Goal: Transaction & Acquisition: Purchase product/service

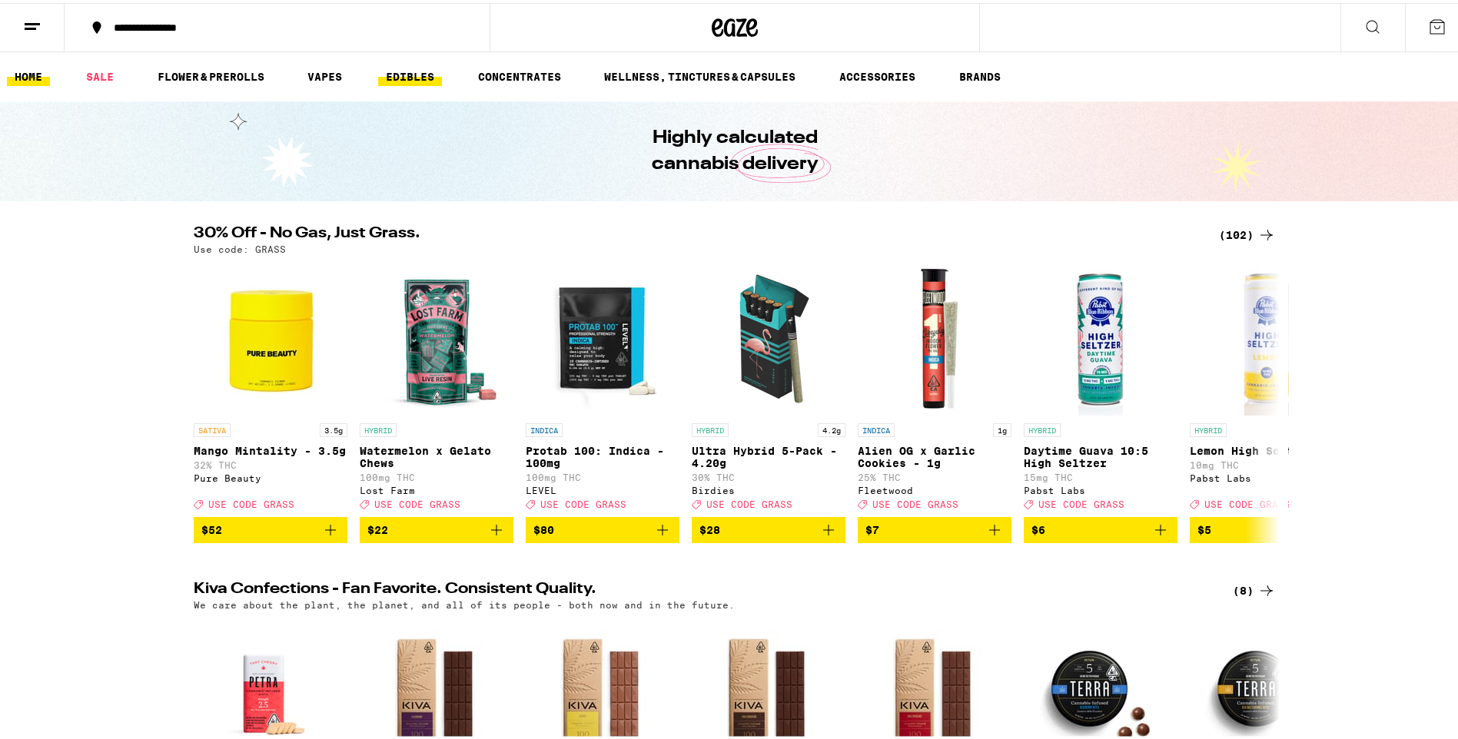
click at [410, 71] on link "EDIBLES" at bounding box center [410, 74] width 64 height 18
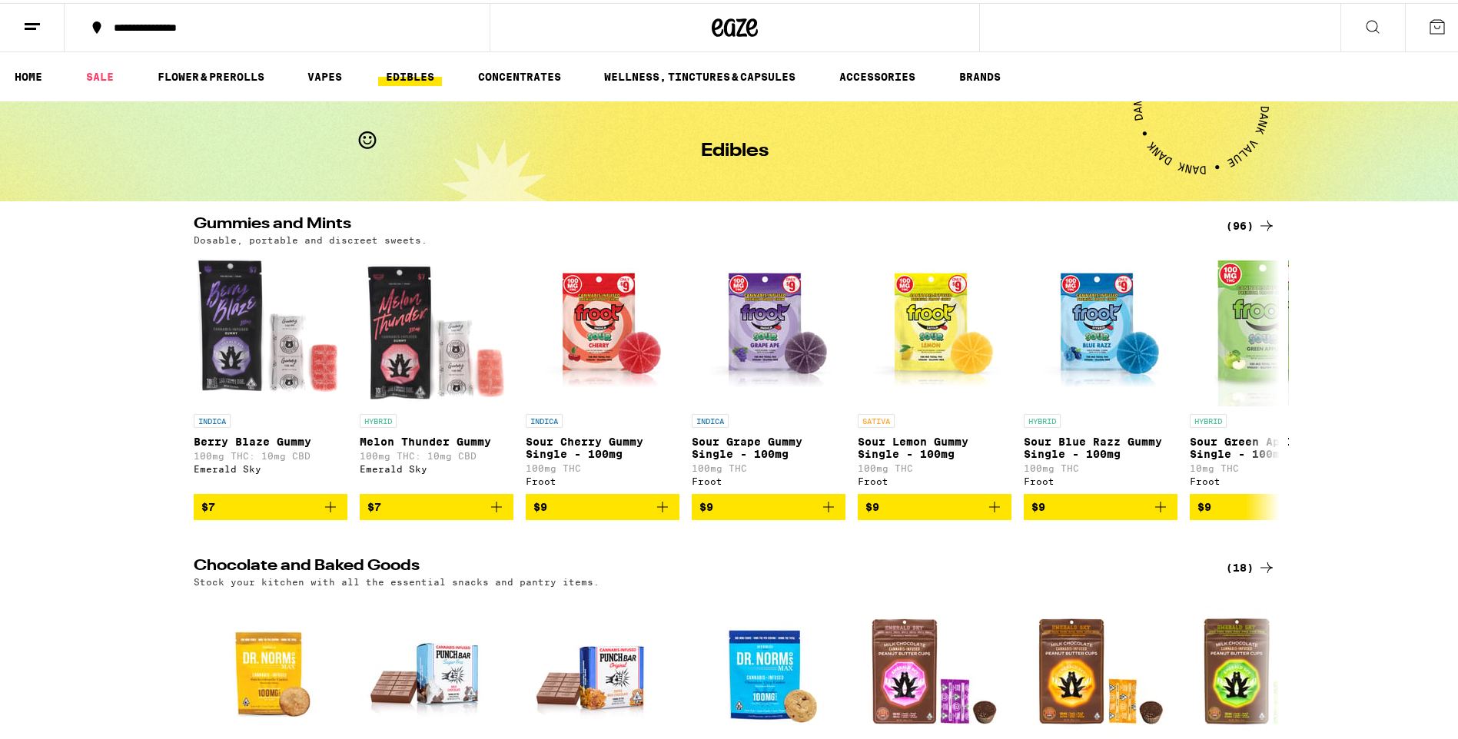
click at [1257, 224] on icon at bounding box center [1266, 223] width 18 height 18
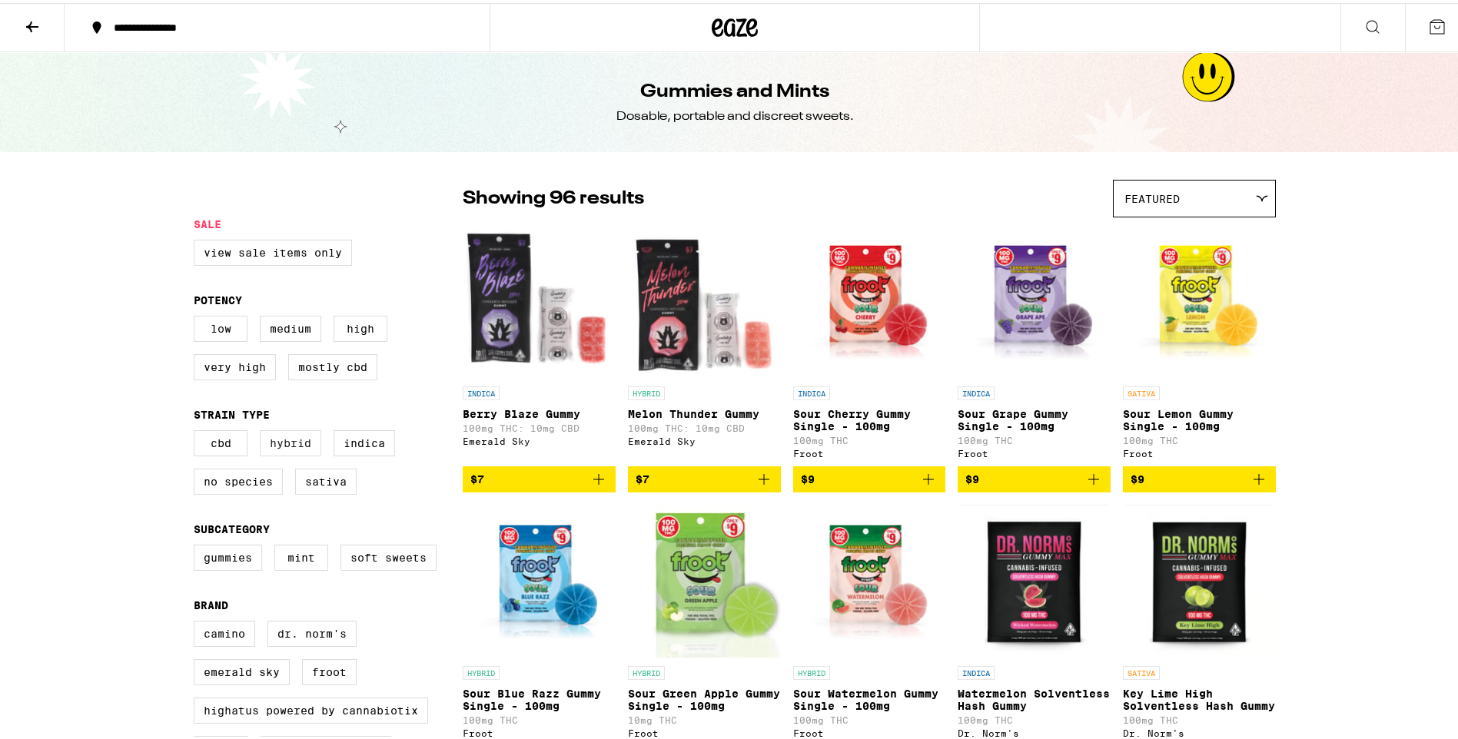
click at [297, 453] on label "Hybrid" at bounding box center [290, 440] width 61 height 26
click at [197, 430] on input "Hybrid" at bounding box center [197, 430] width 1 height 1
checkbox input "true"
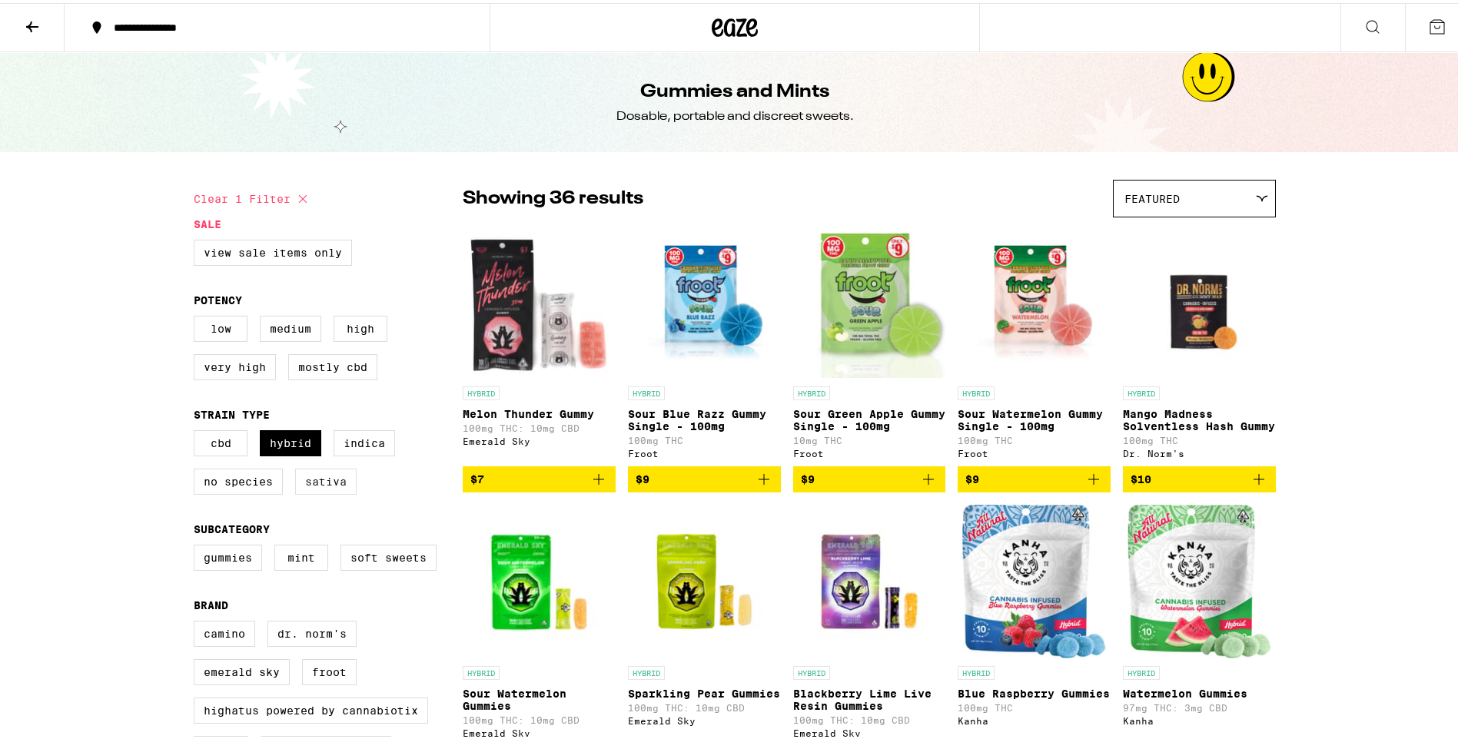
click at [327, 492] on label "Sativa" at bounding box center [325, 479] width 61 height 26
click at [197, 430] on input "Sativa" at bounding box center [197, 430] width 1 height 1
checkbox input "true"
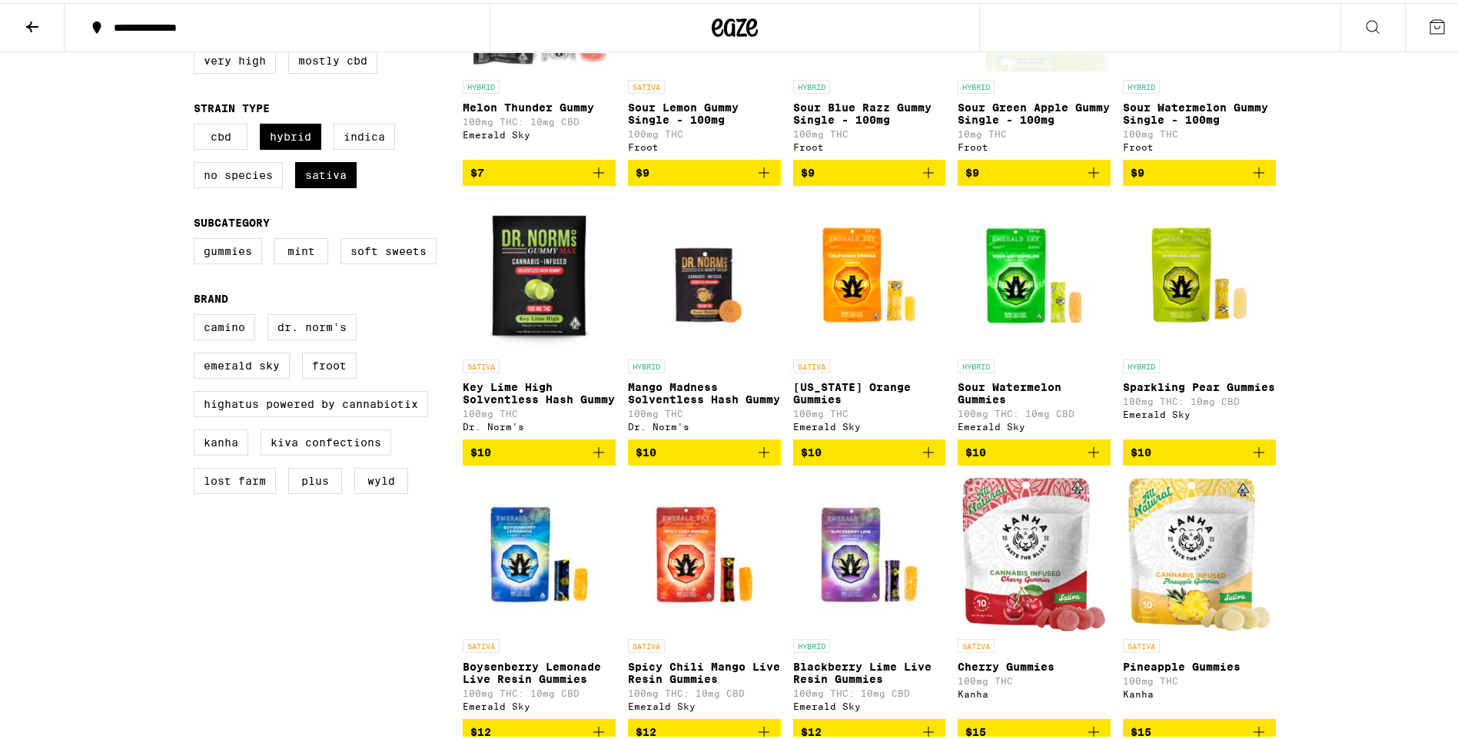
scroll to position [384, 0]
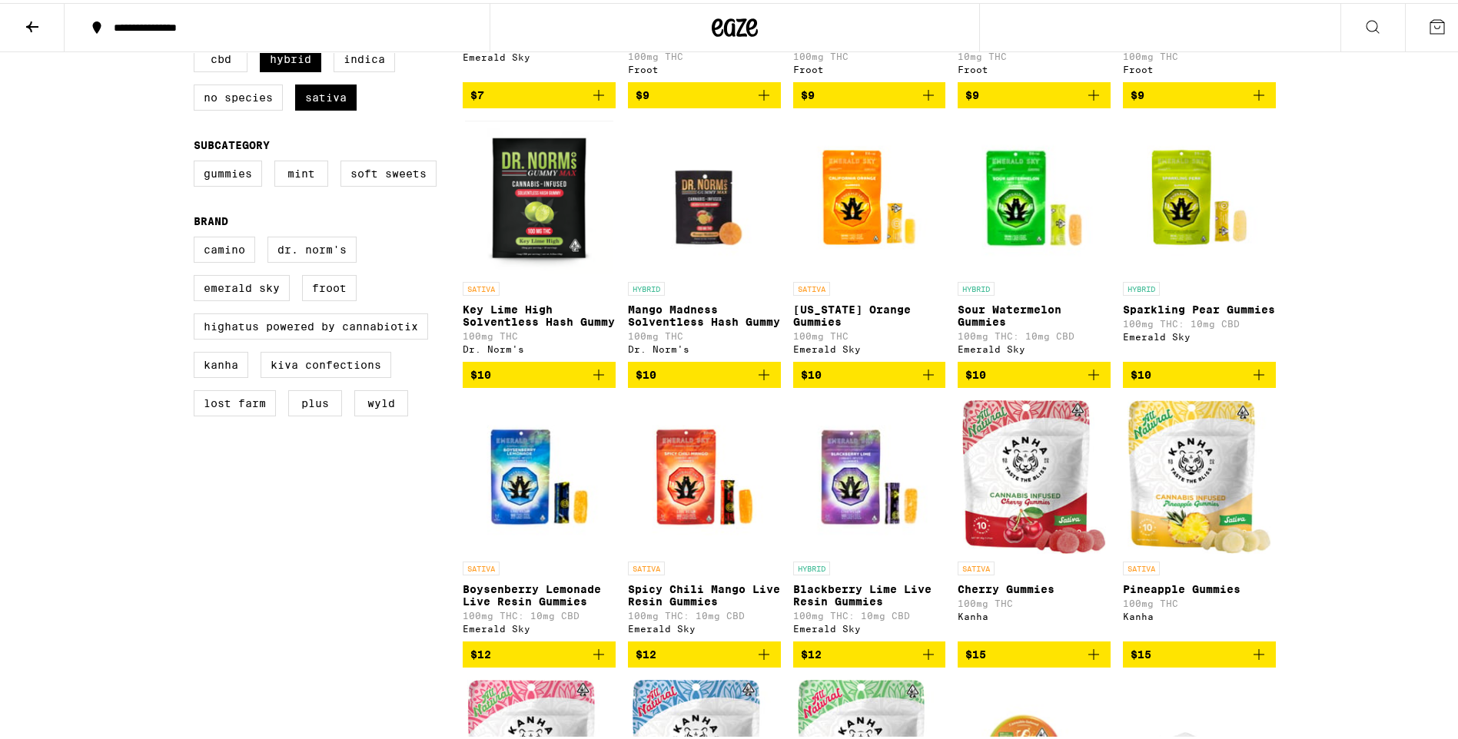
click at [1086, 381] on icon "Add to bag" at bounding box center [1093, 372] width 18 height 18
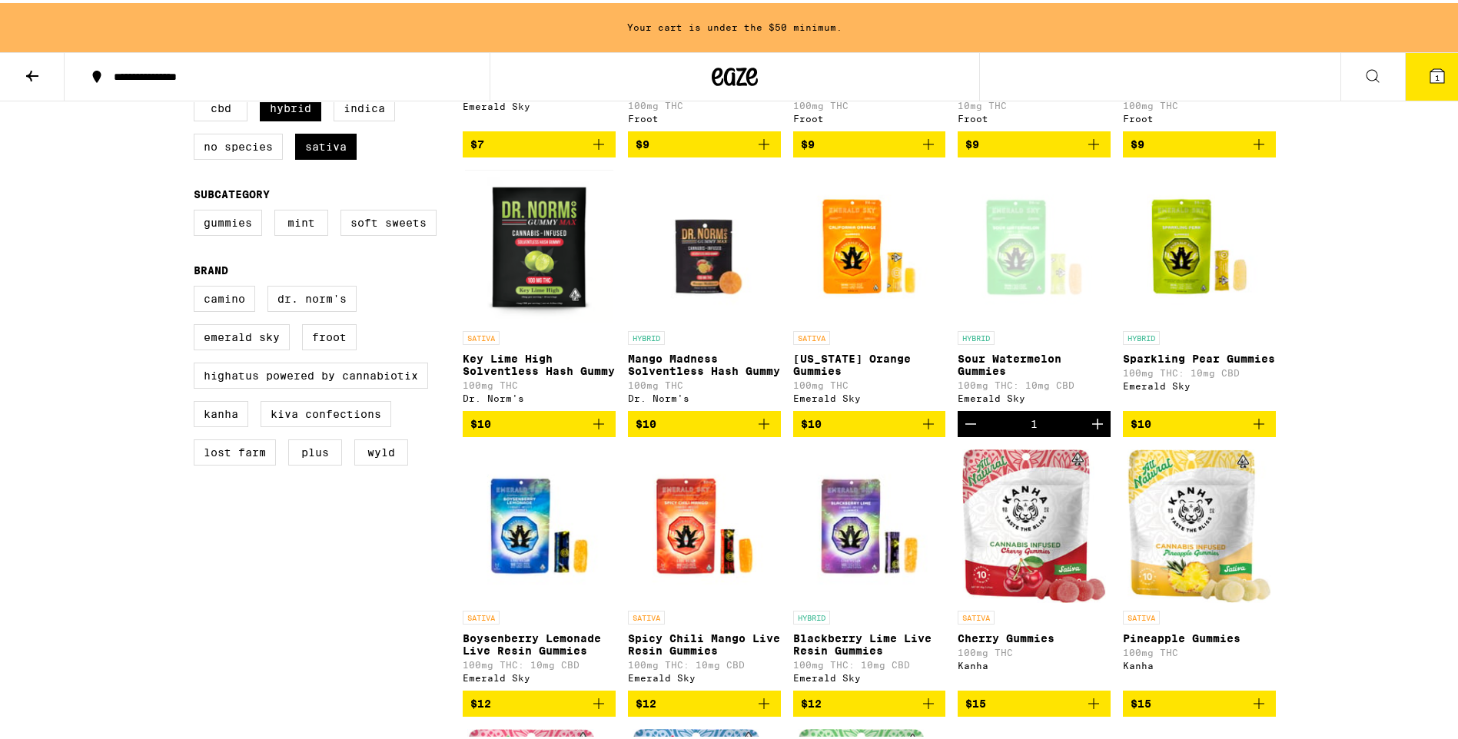
scroll to position [433, 0]
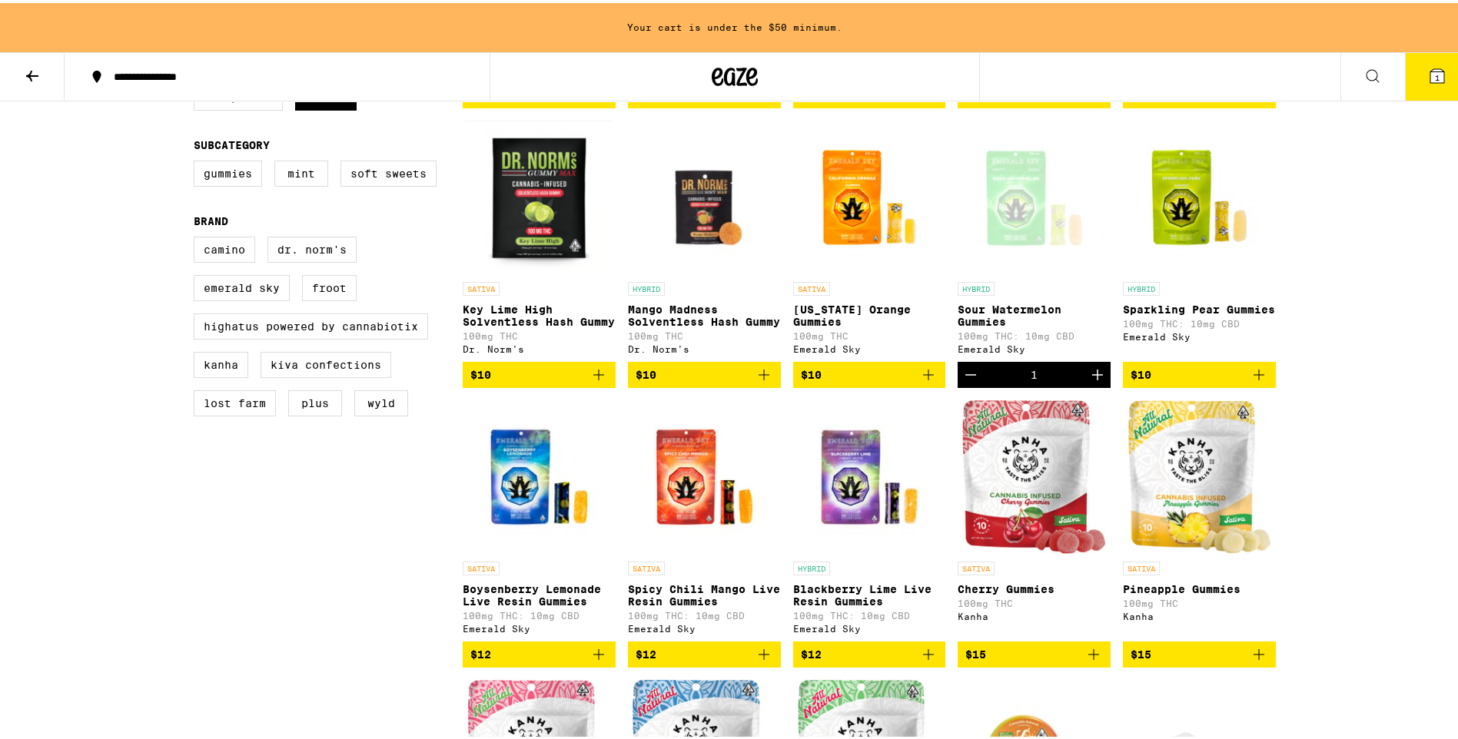
click at [908, 381] on span "$10" at bounding box center [870, 372] width 138 height 18
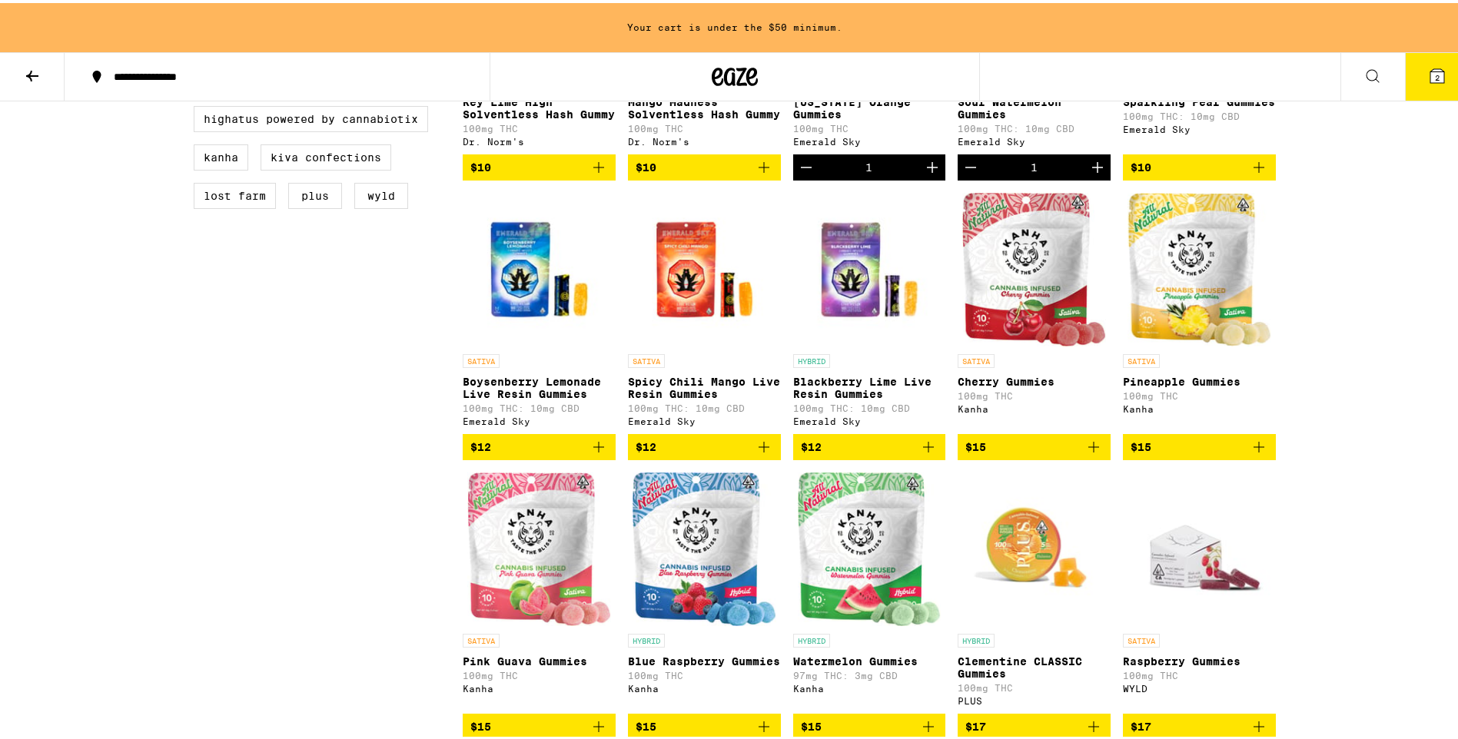
scroll to position [664, 0]
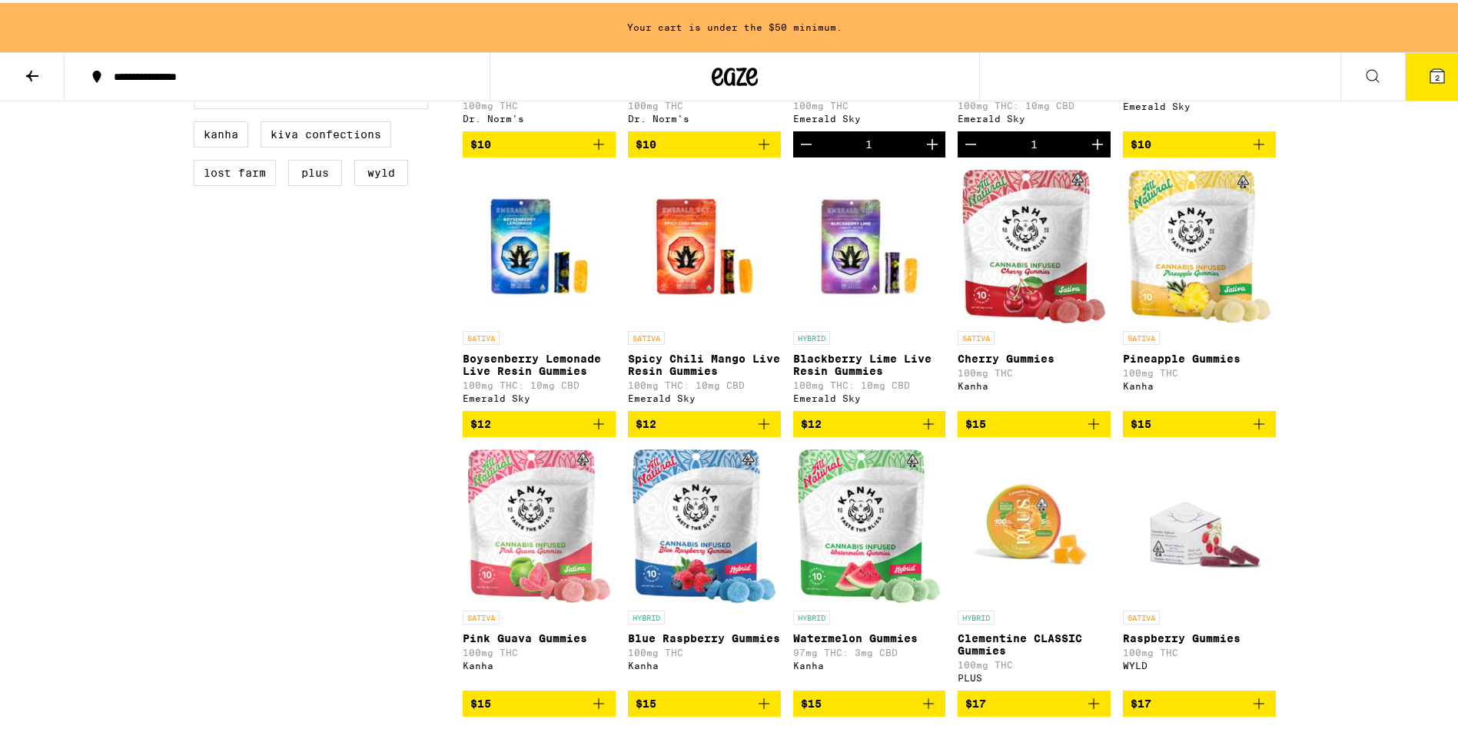
click at [575, 430] on span "$12" at bounding box center [539, 421] width 138 height 18
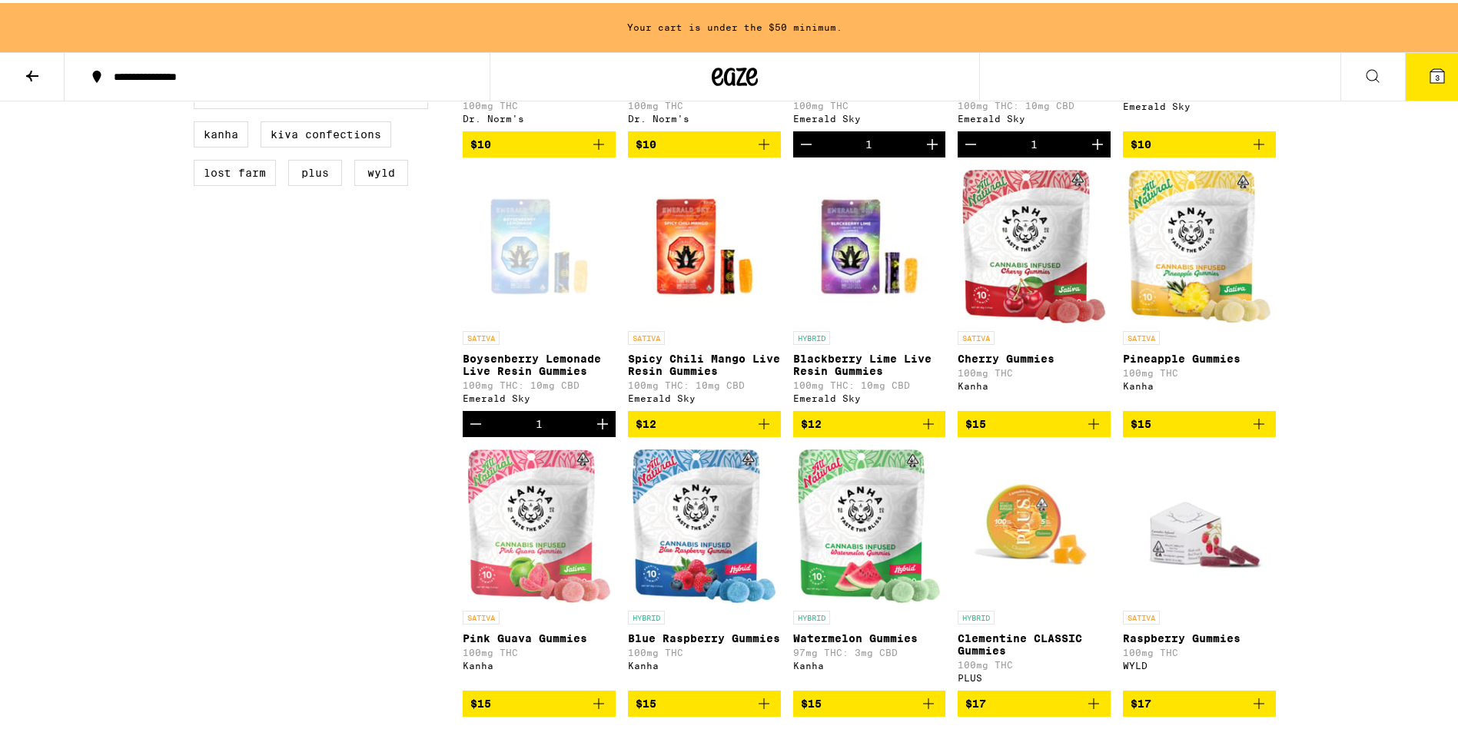
click at [663, 430] on span "$12" at bounding box center [704, 421] width 138 height 18
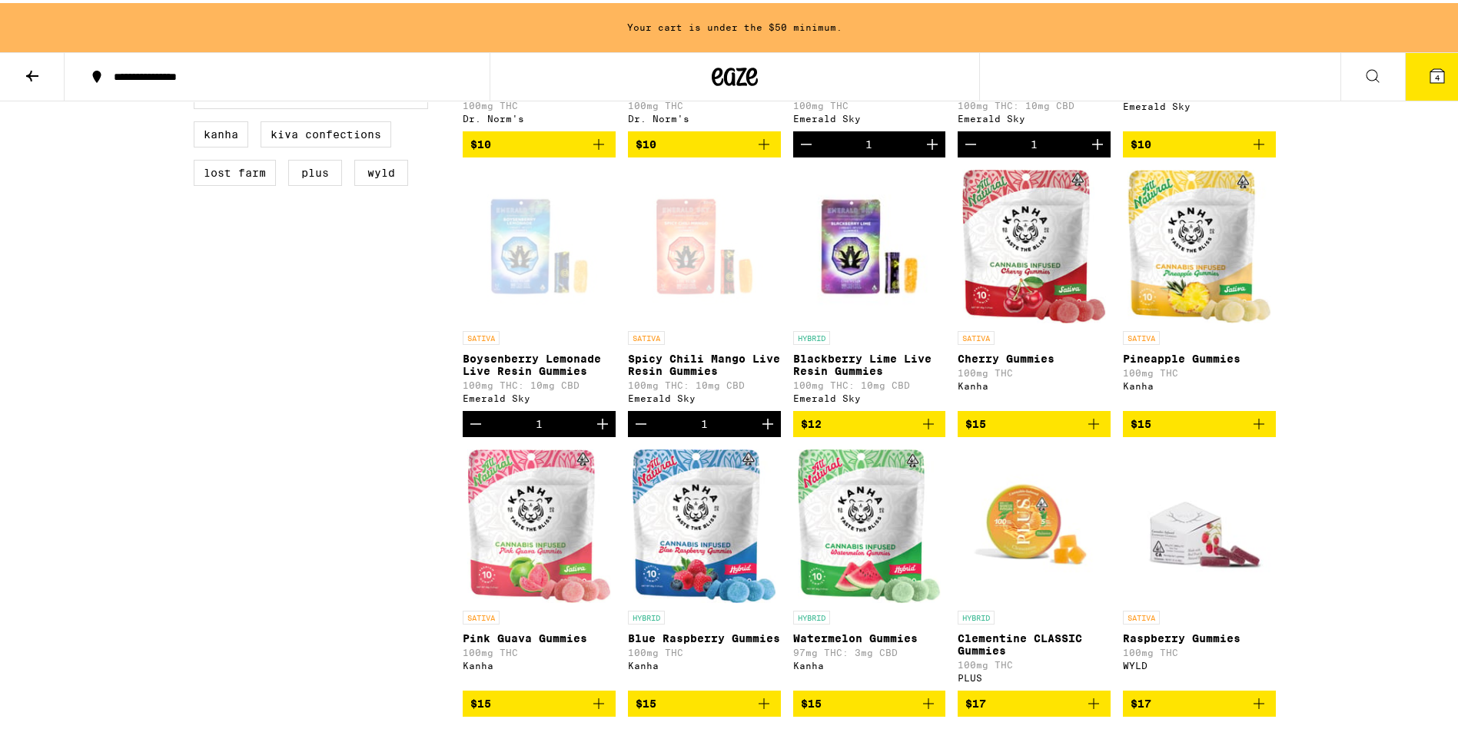
click at [840, 434] on button "$12" at bounding box center [869, 421] width 153 height 26
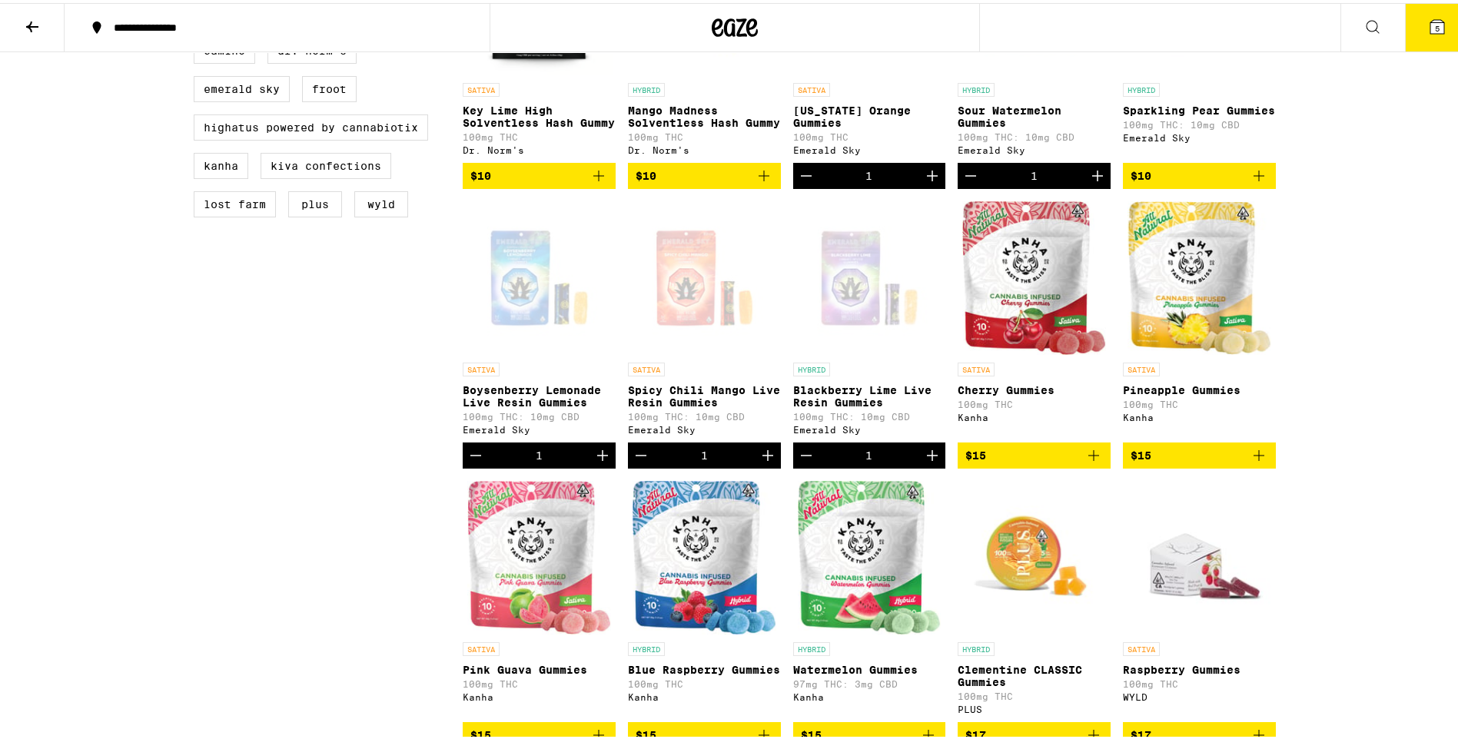
scroll to position [551, 0]
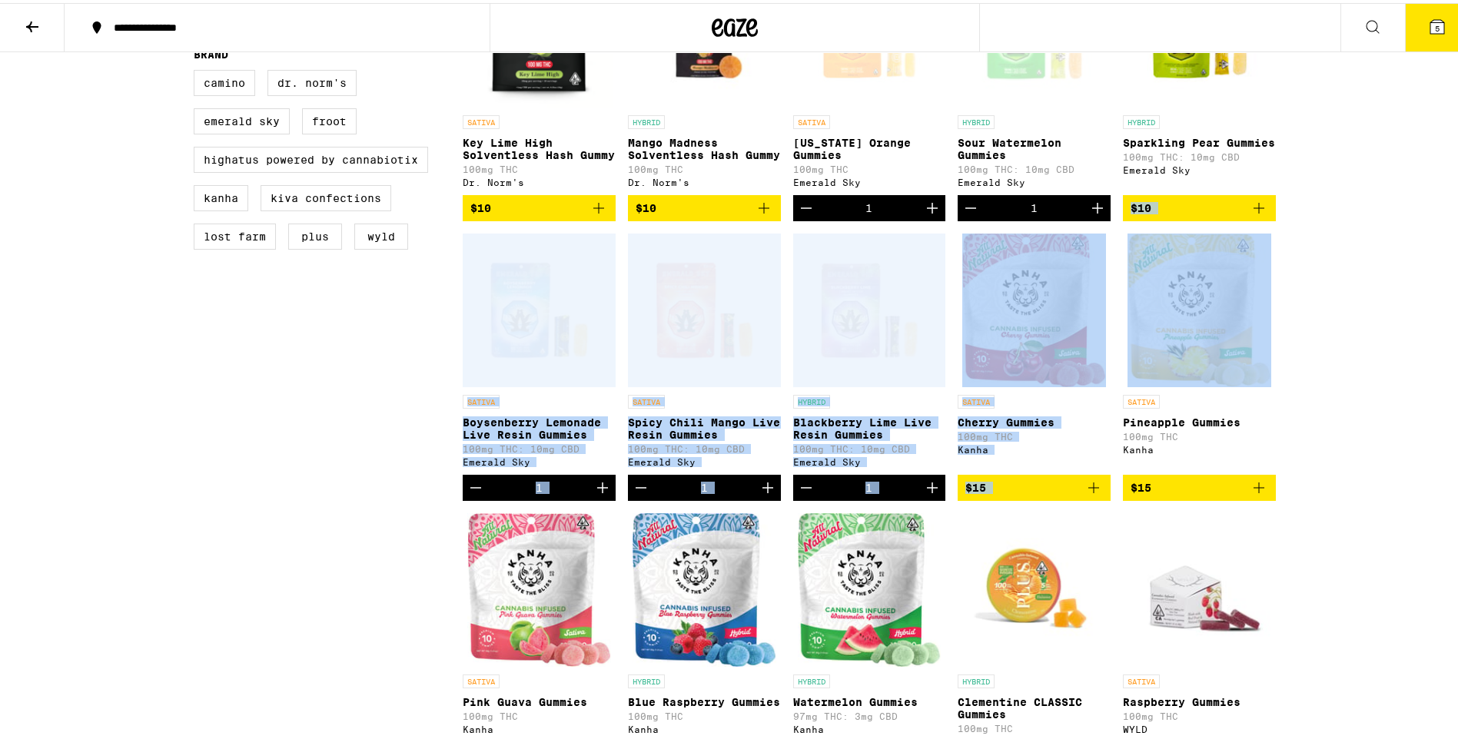
drag, startPoint x: 1457, startPoint y: 207, endPoint x: 1457, endPoint y: 259, distance: 51.5
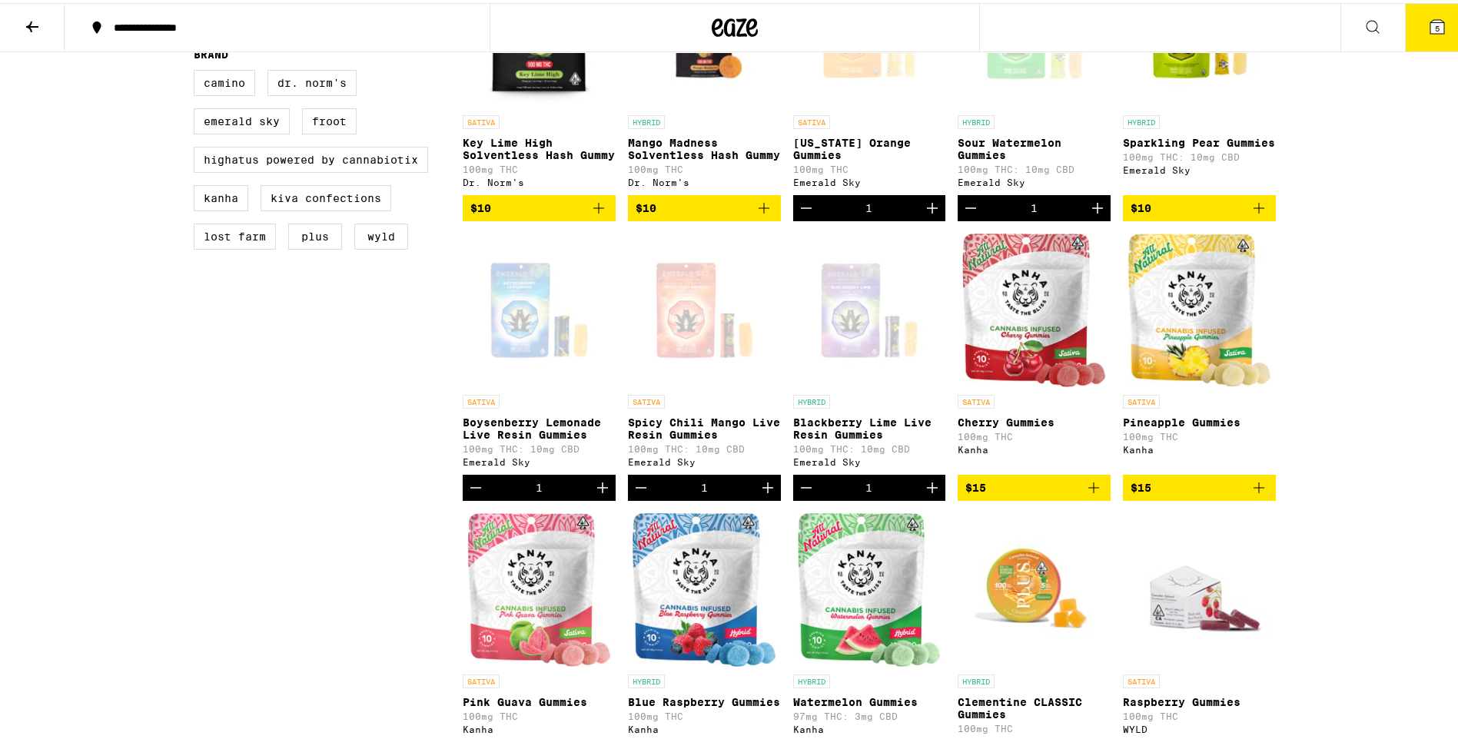
drag, startPoint x: 1457, startPoint y: 259, endPoint x: 1367, endPoint y: 68, distance: 211.4
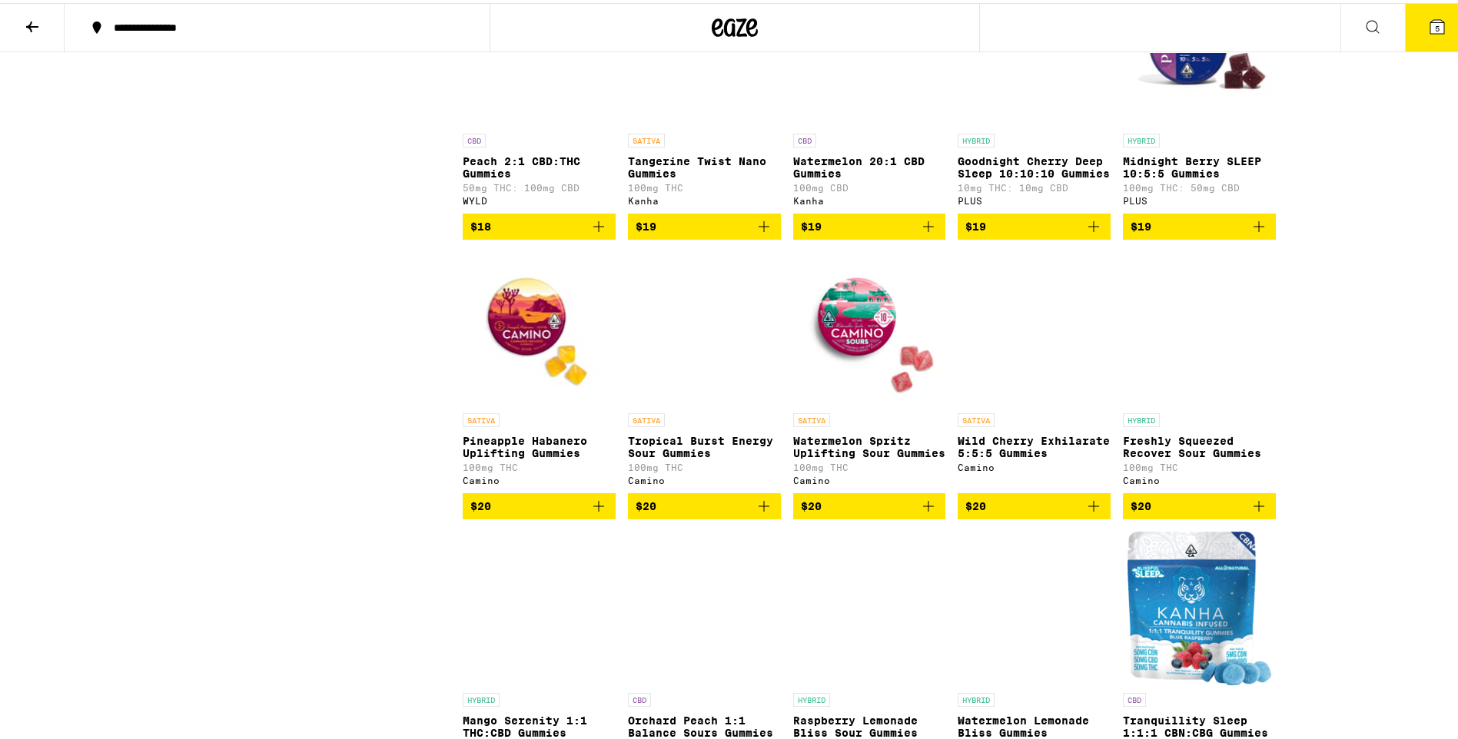
scroll to position [1660, 0]
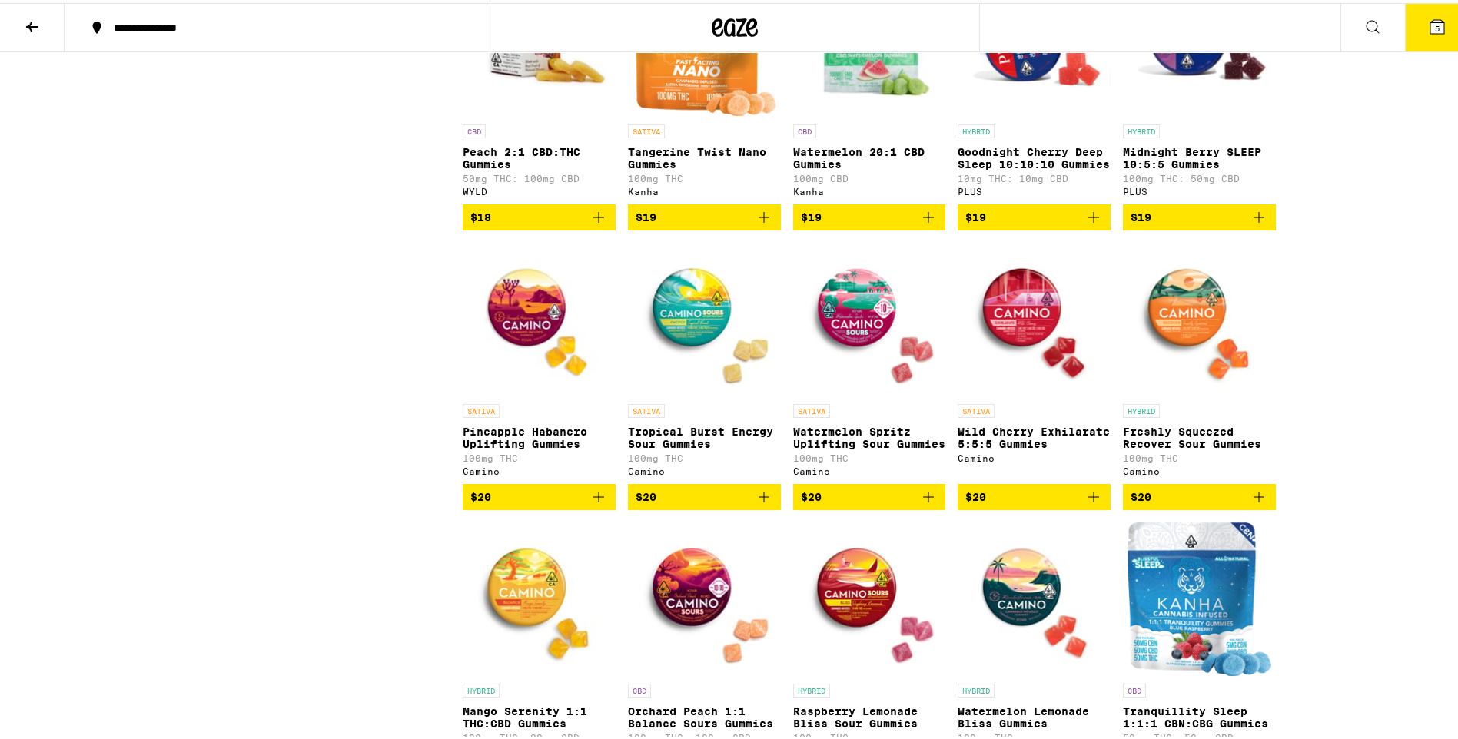
click at [566, 503] on span "$20" at bounding box center [539, 494] width 138 height 18
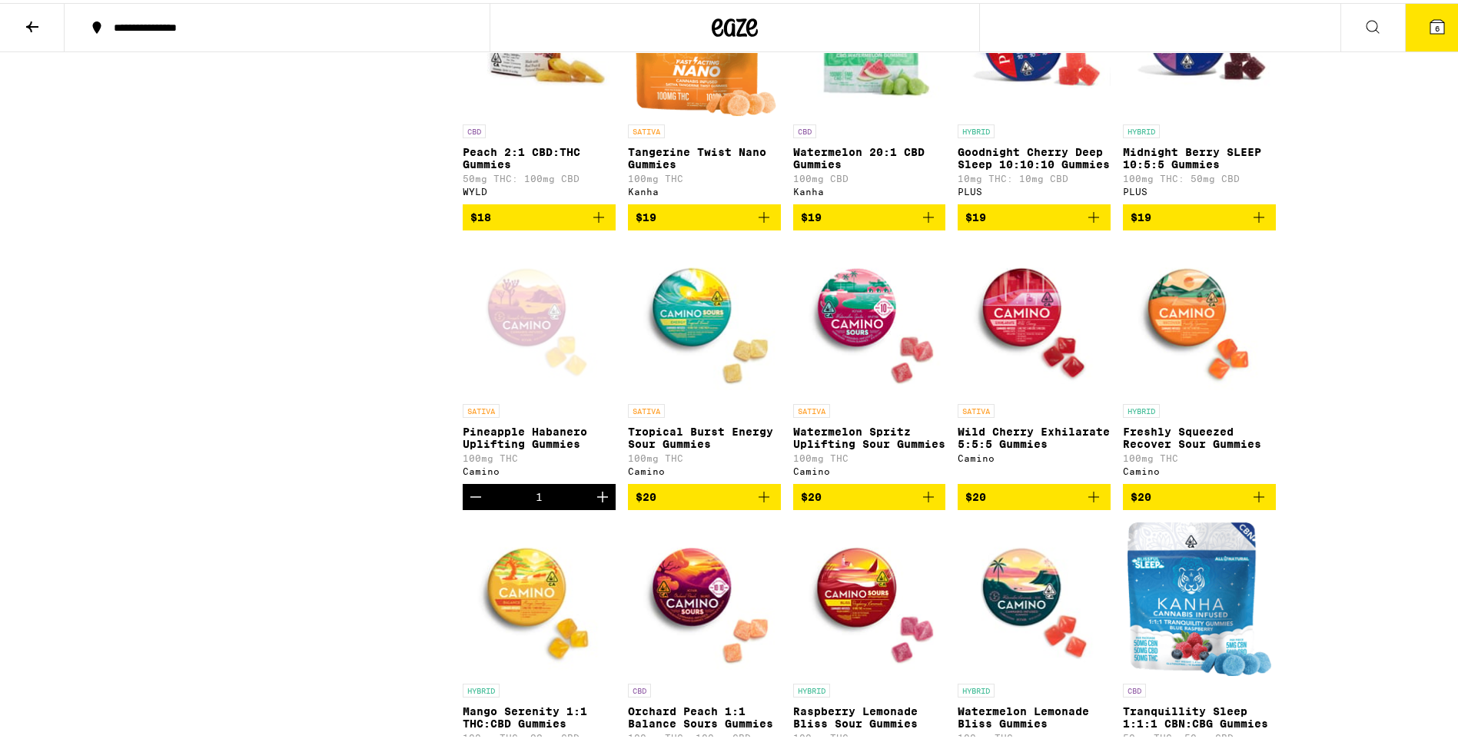
scroll to position [1353, 0]
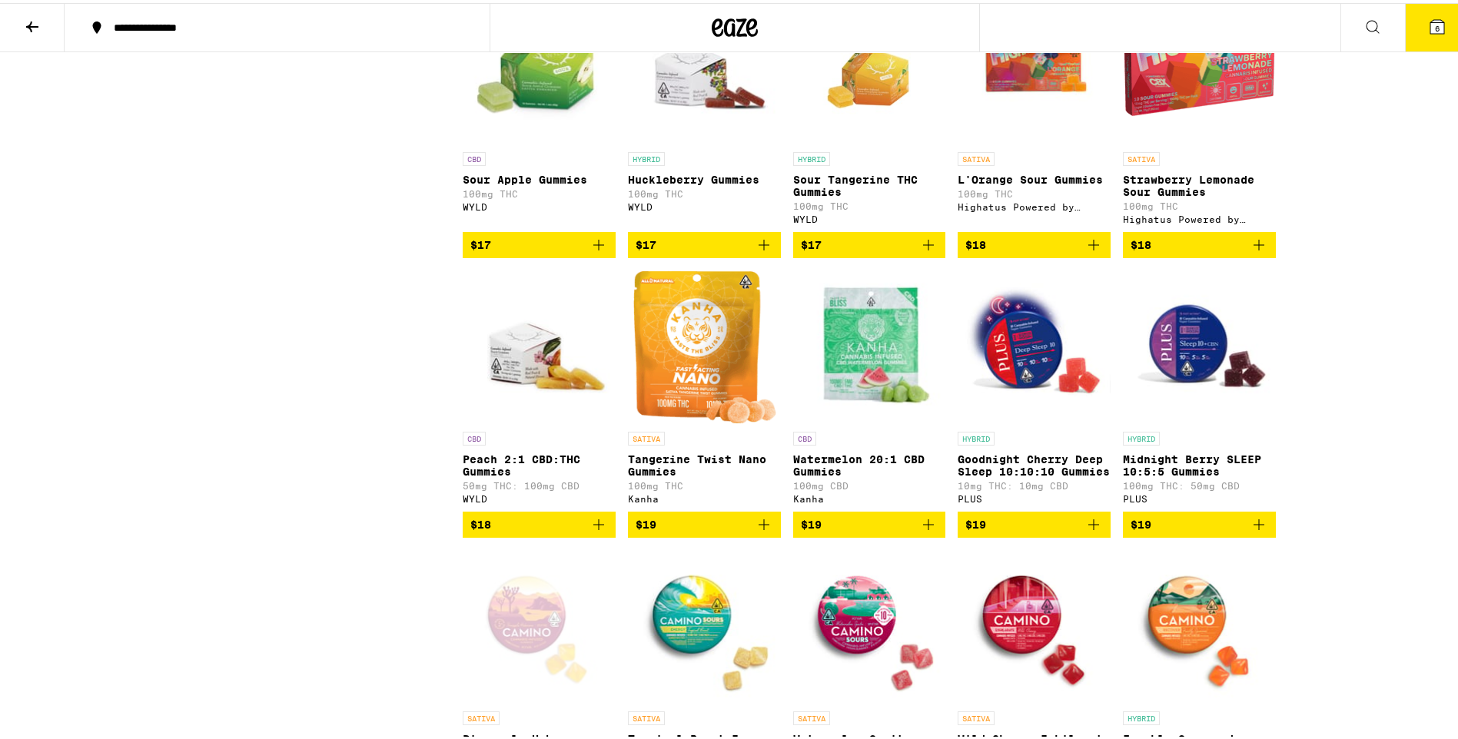
click at [1442, 38] on button "6" at bounding box center [1437, 25] width 65 height 48
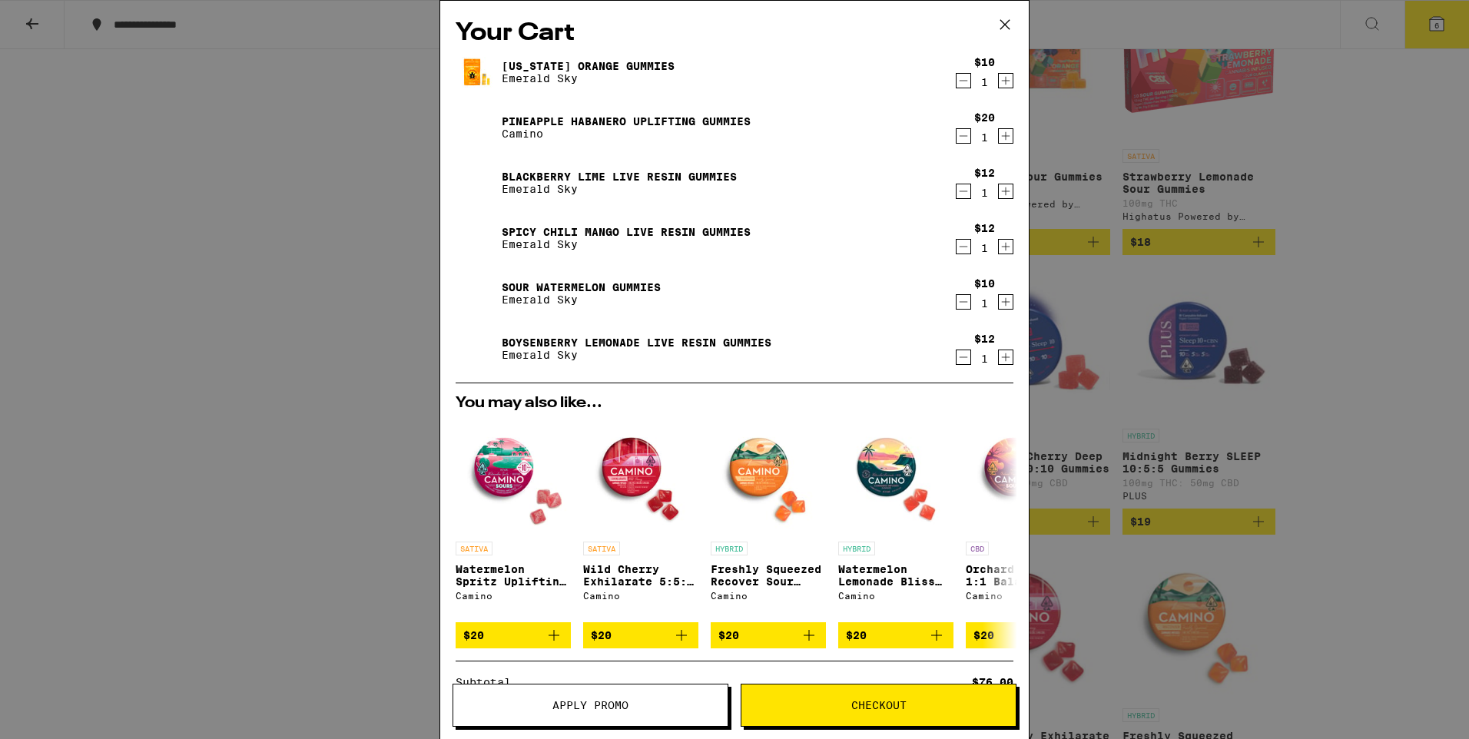
click at [1438, 197] on div "Your Cart [US_STATE] Orange Gummies Emerald Sky $10 1 Pineapple Habanero Uplift…" at bounding box center [734, 369] width 1469 height 739
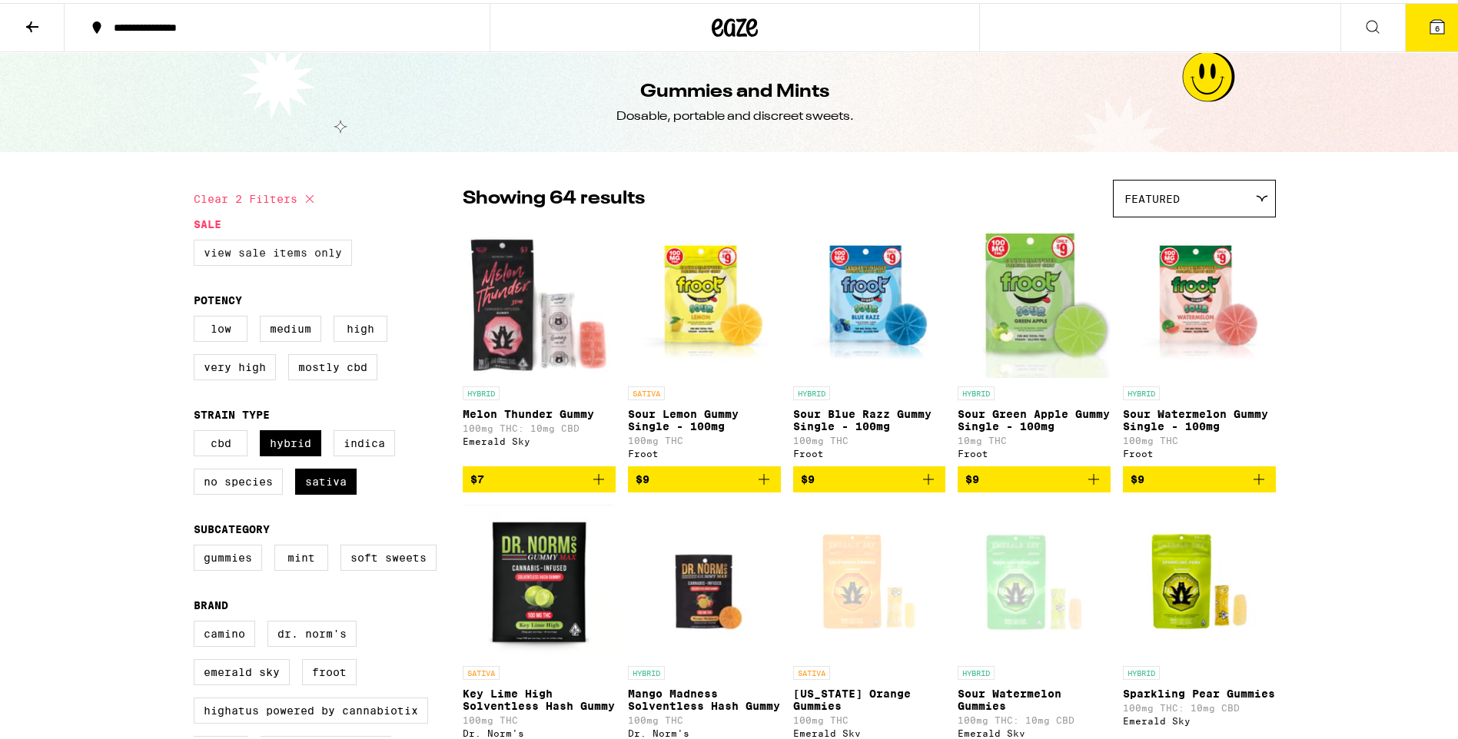
click at [303, 244] on label "View Sale Items Only" at bounding box center [273, 250] width 158 height 26
click at [197, 240] on input "View Sale Items Only" at bounding box center [197, 239] width 1 height 1
checkbox input "true"
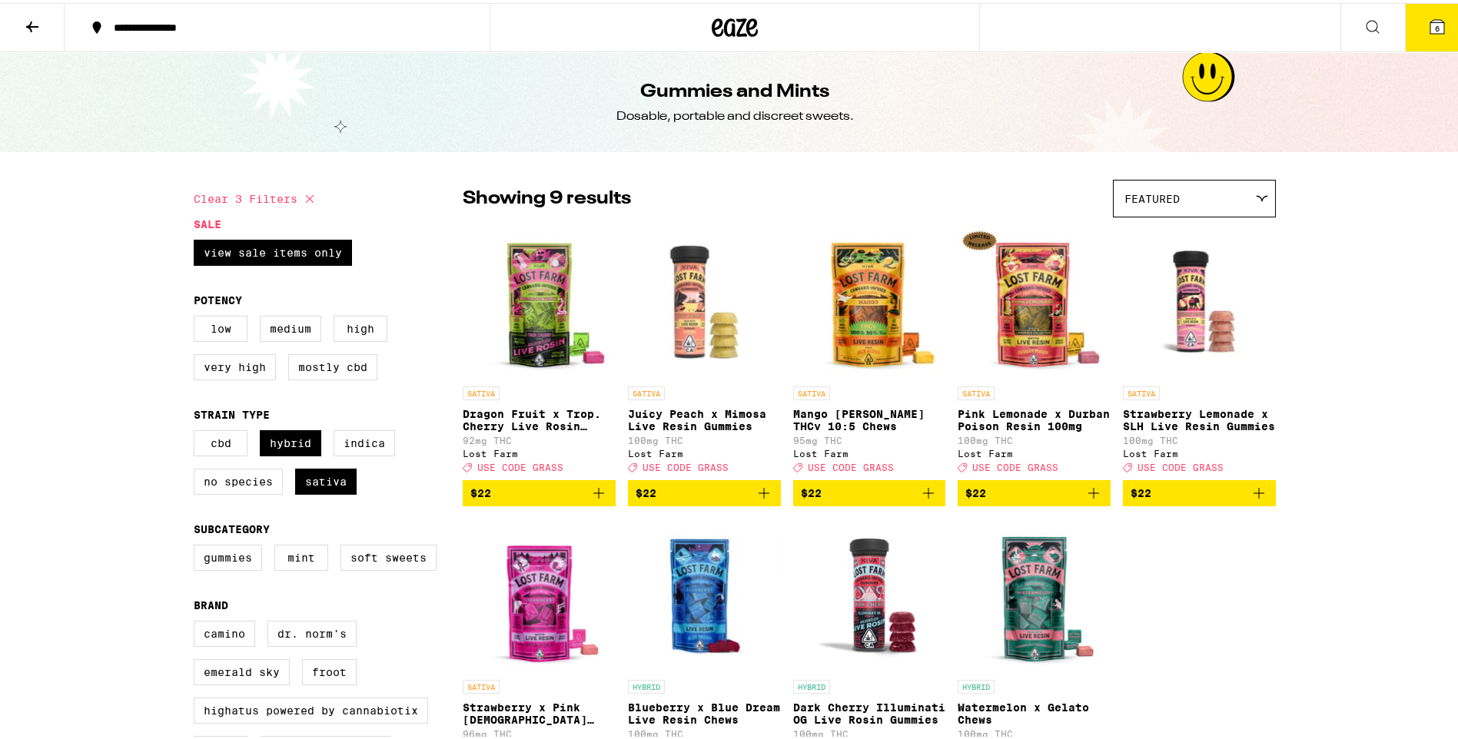
click at [1439, 32] on button "6" at bounding box center [1437, 25] width 65 height 48
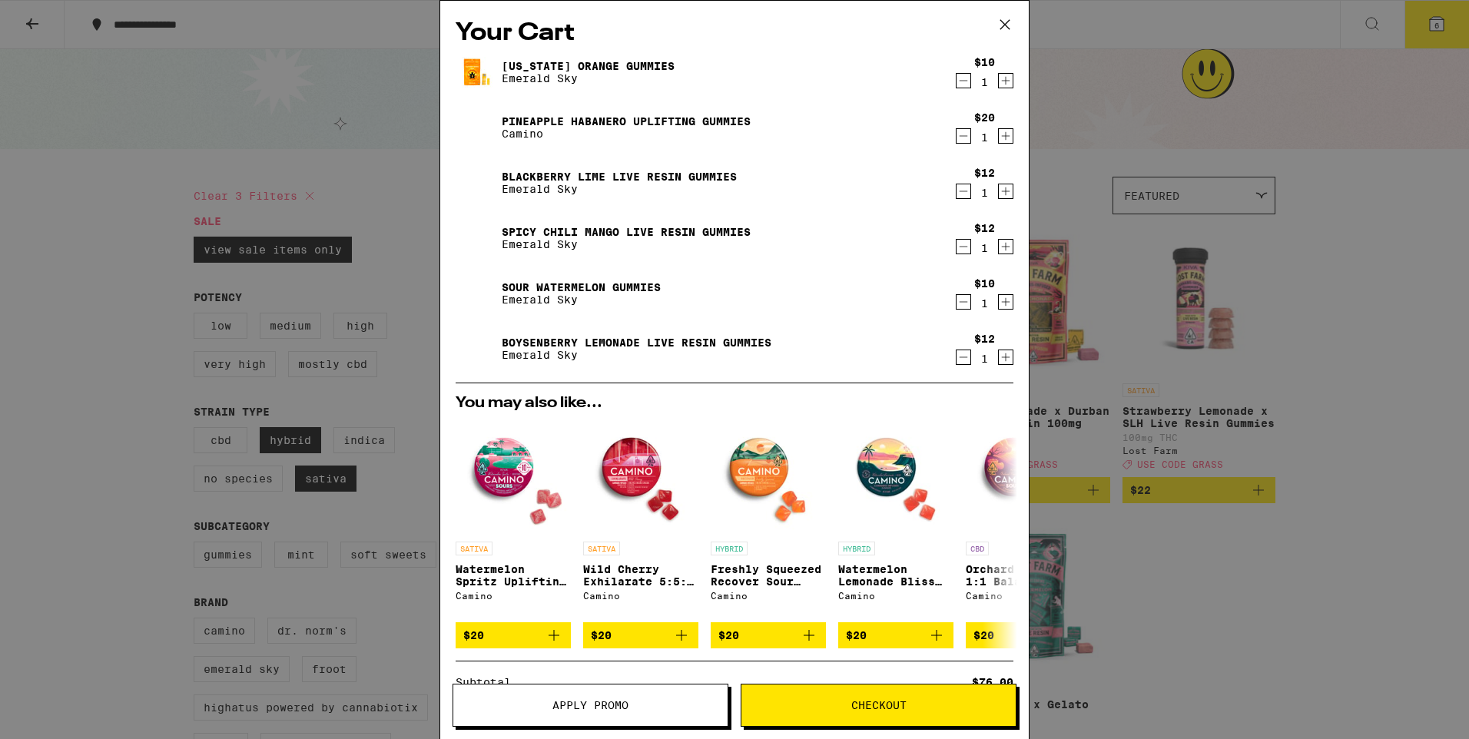
click at [851, 717] on button "Checkout" at bounding box center [879, 705] width 276 height 43
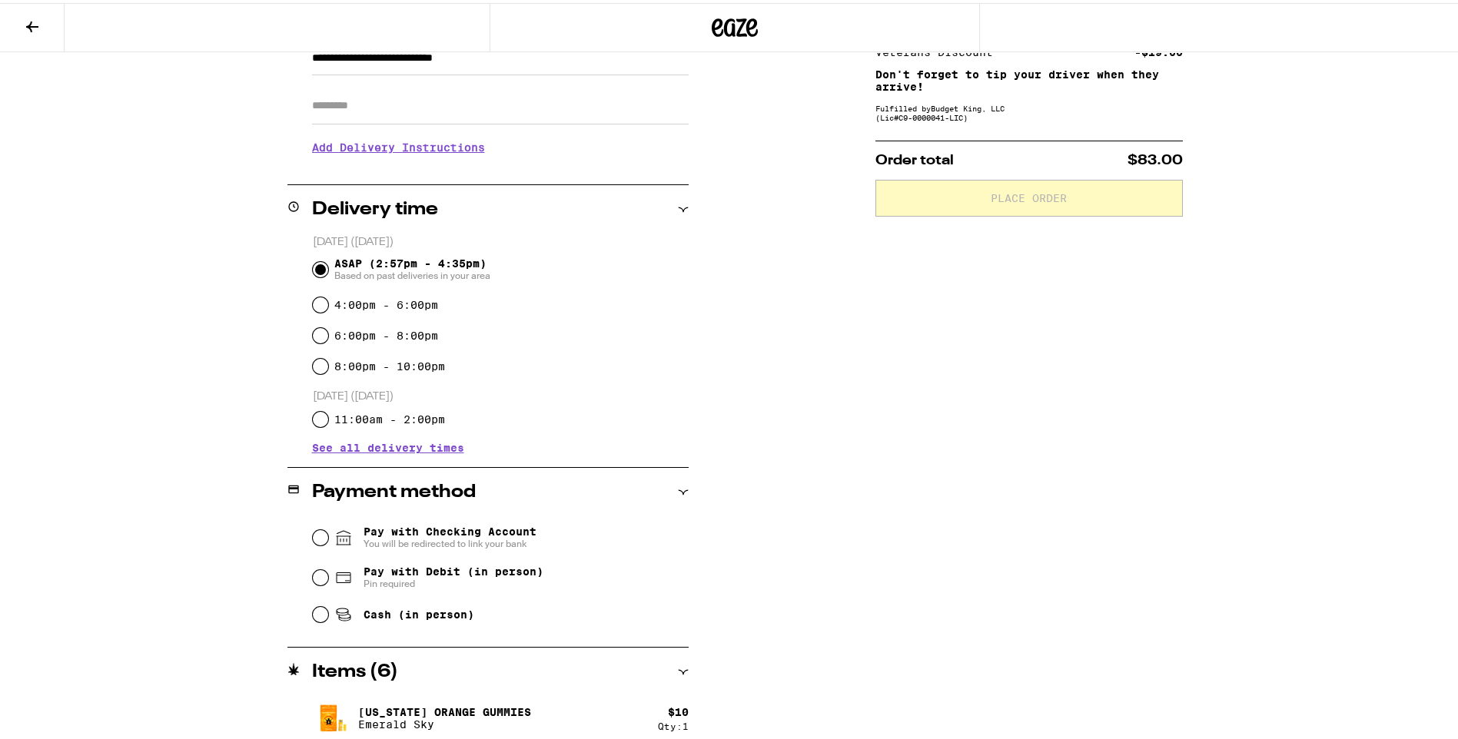
scroll to position [249, 0]
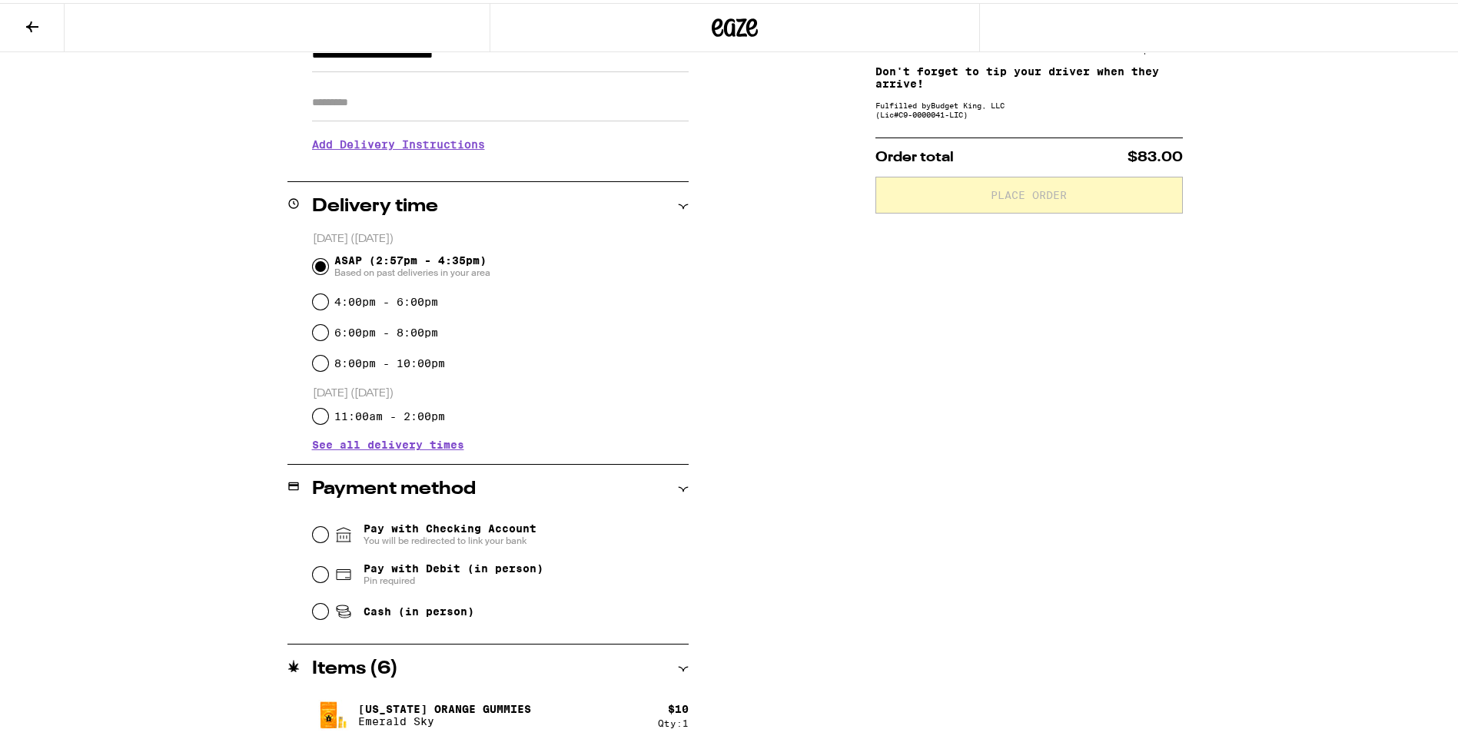
click at [312, 572] on fieldset "Pay with Checking Account You will be redirected to link your bank Pay with Deb…" at bounding box center [500, 568] width 377 height 114
click at [313, 575] on input "Pay with Debit (in person) Pin required" at bounding box center [320, 571] width 15 height 15
radio input "true"
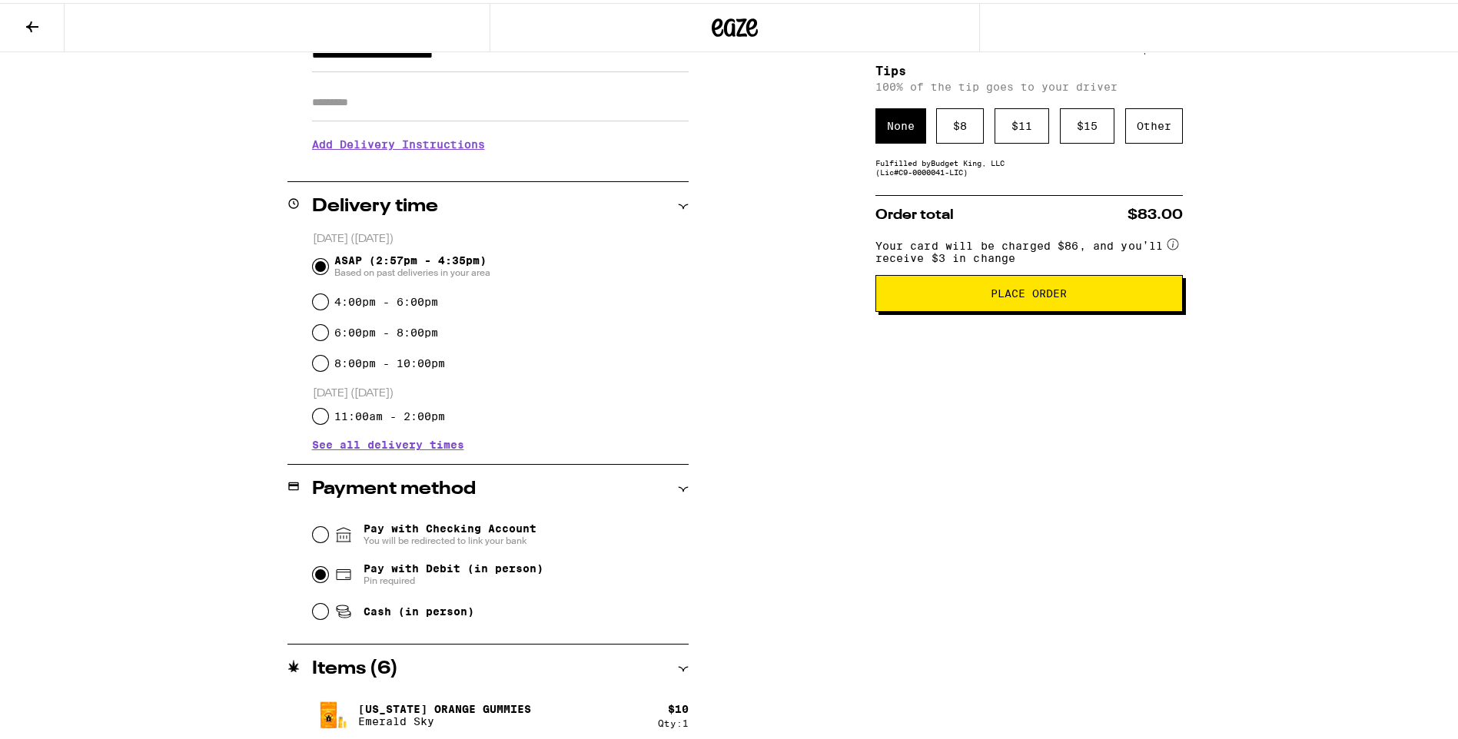
click at [1123, 282] on button "Place Order" at bounding box center [1028, 290] width 307 height 37
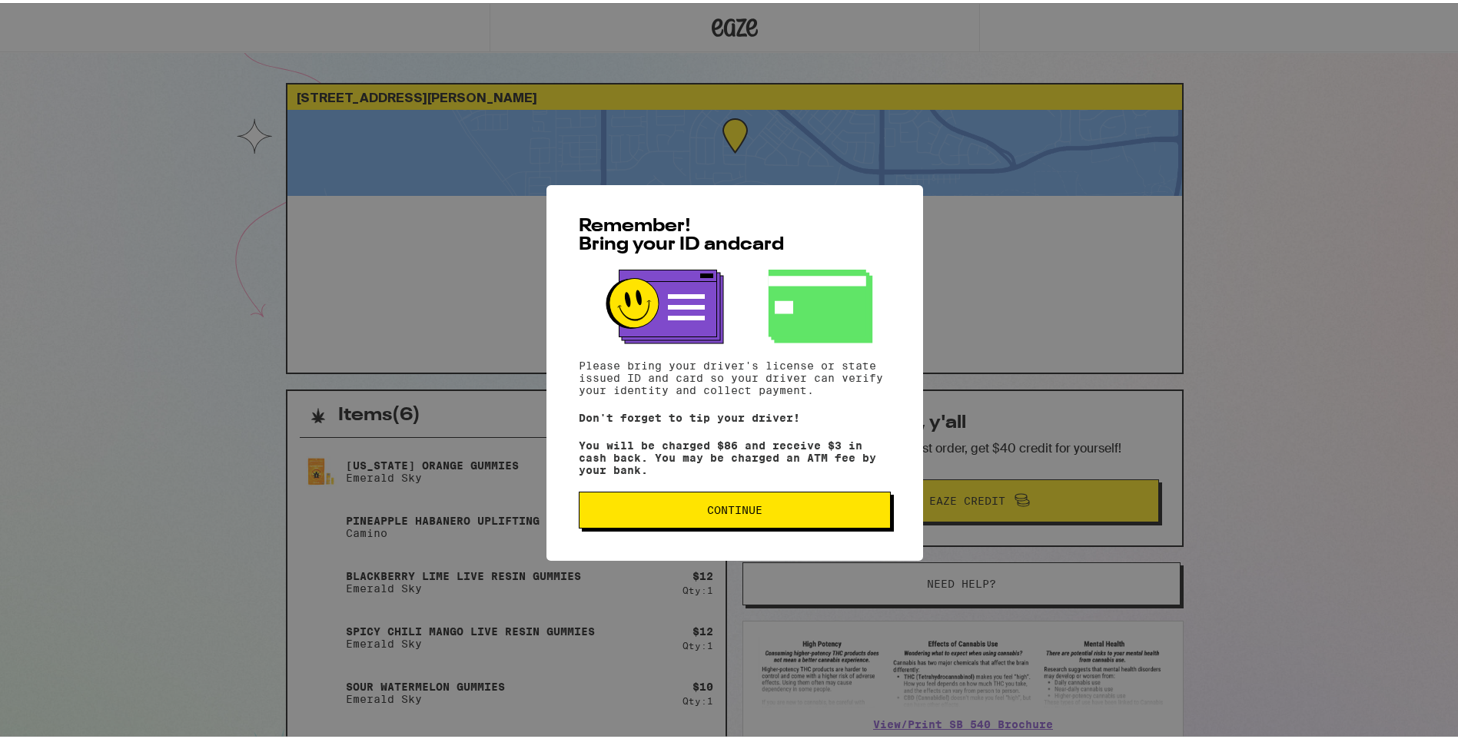
click at [694, 509] on span "Continue" at bounding box center [735, 507] width 286 height 11
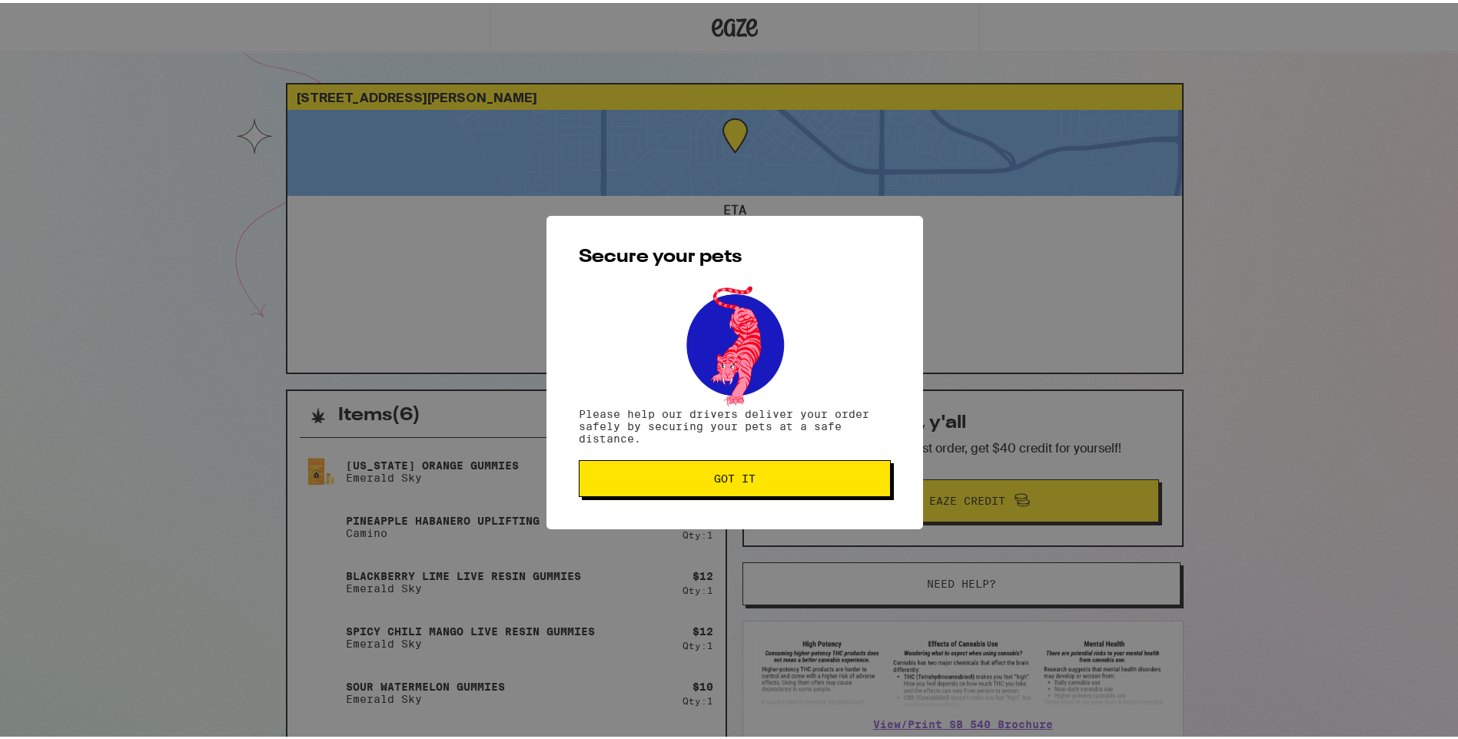
click at [700, 486] on button "Got it" at bounding box center [735, 475] width 312 height 37
